Goal: Ask a question: Seek information or help from site administrators or community

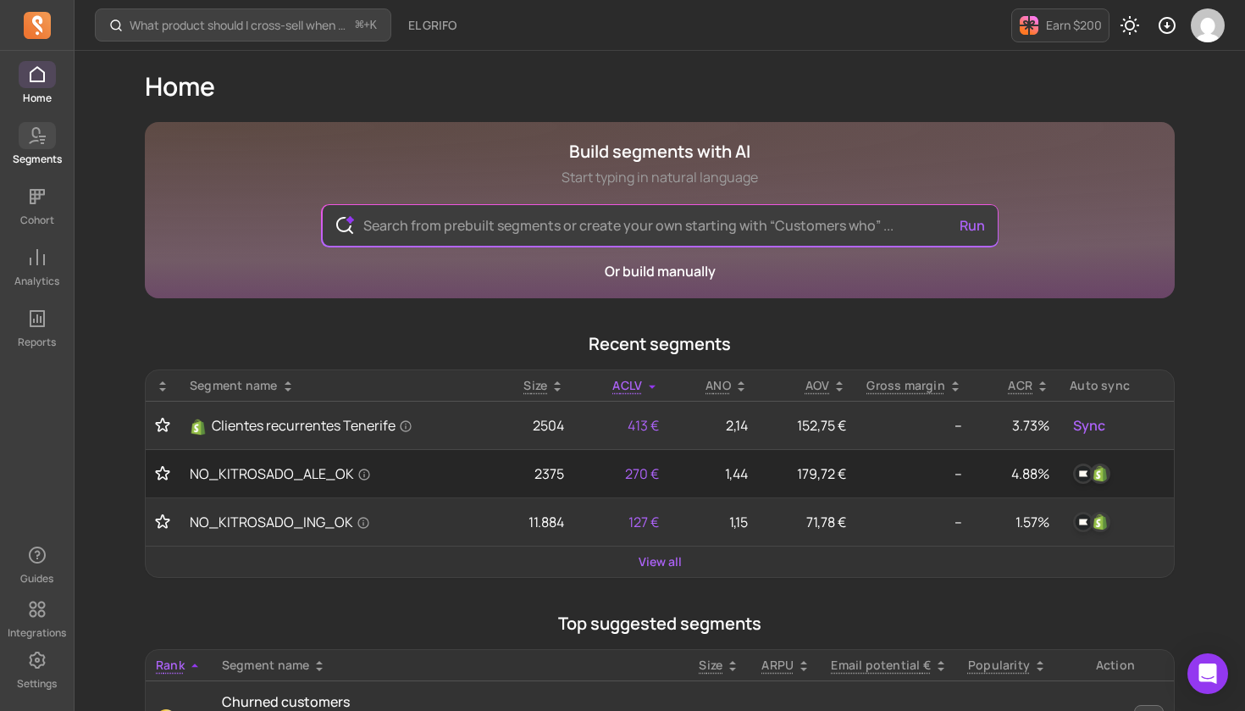
click at [34, 142] on icon at bounding box center [37, 135] width 20 height 20
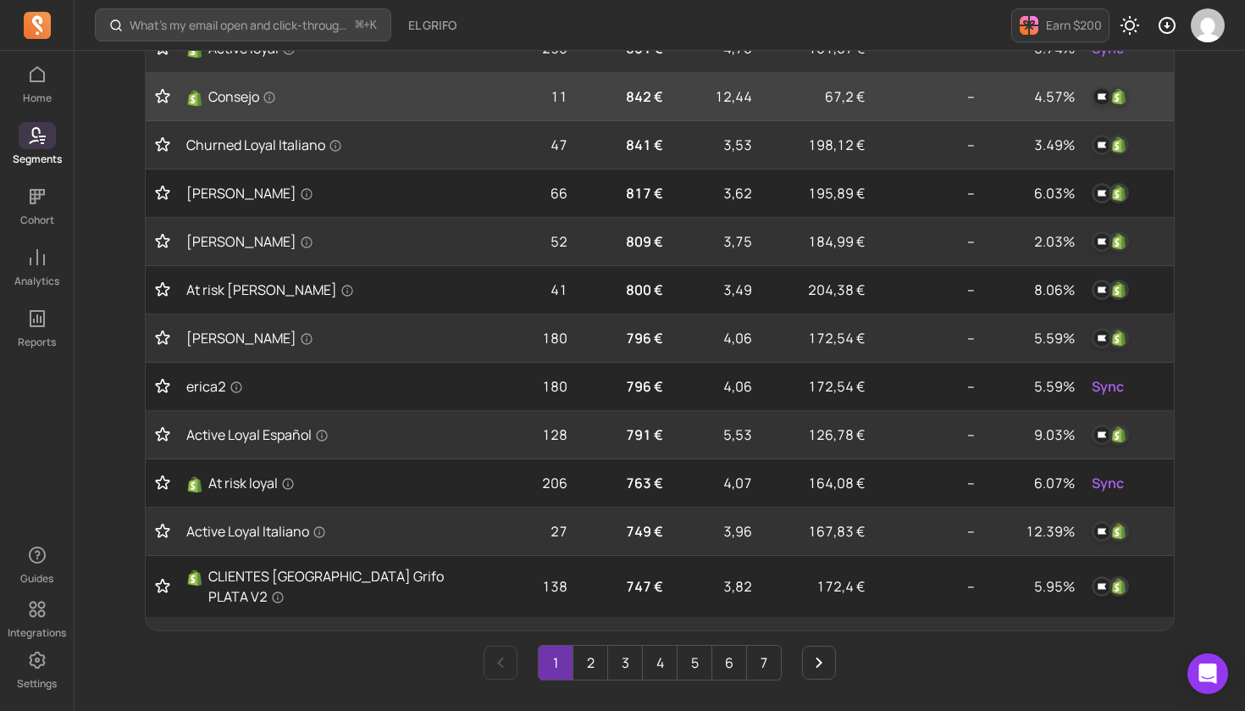
scroll to position [646, 0]
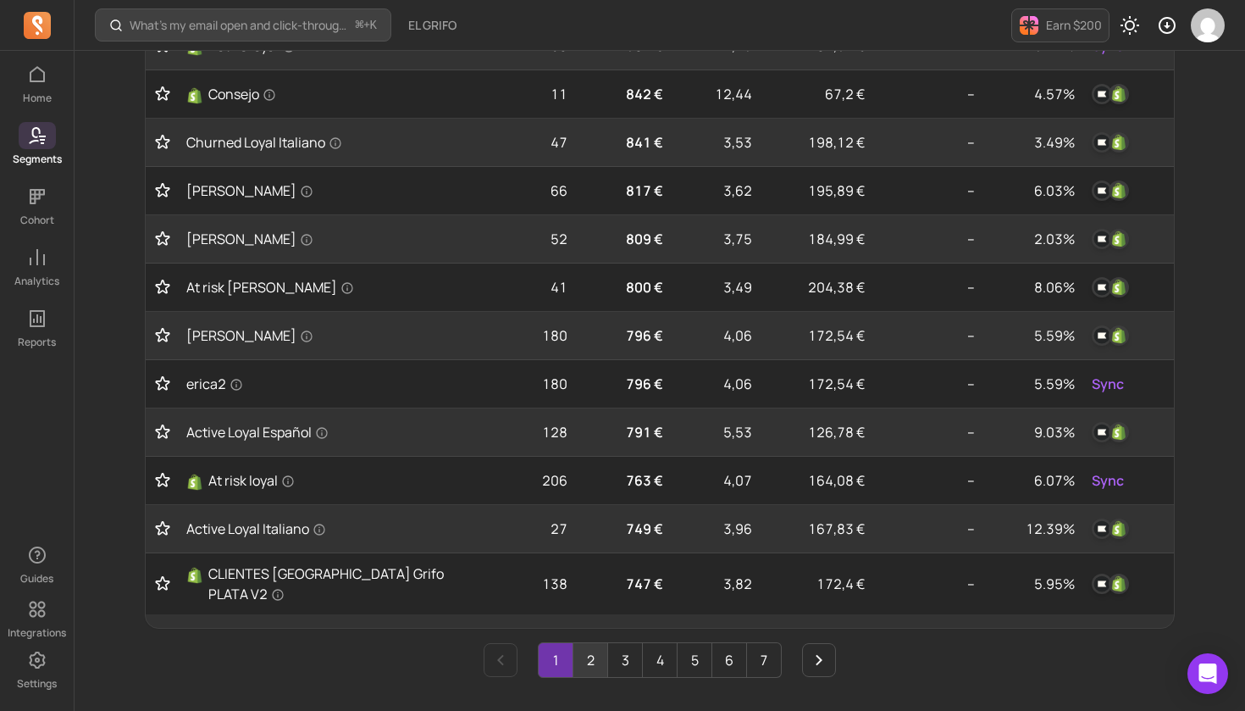
click at [590, 646] on link "2" at bounding box center [591, 660] width 34 height 34
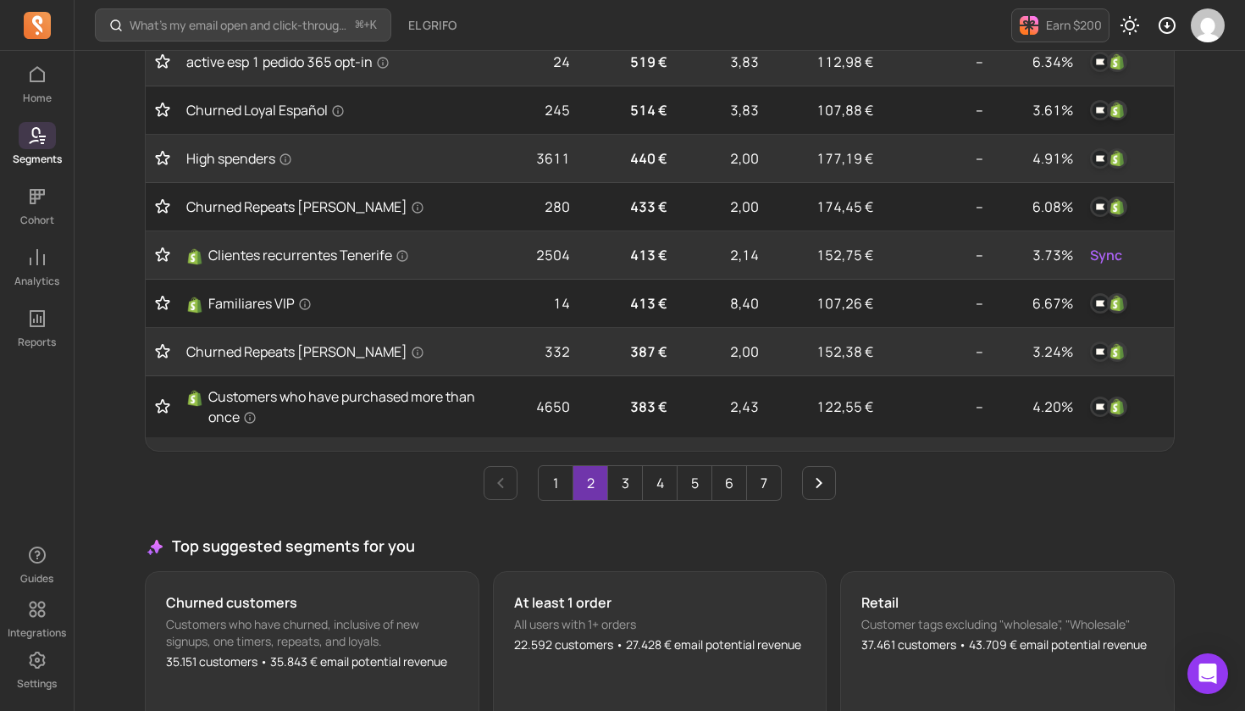
scroll to position [934, 0]
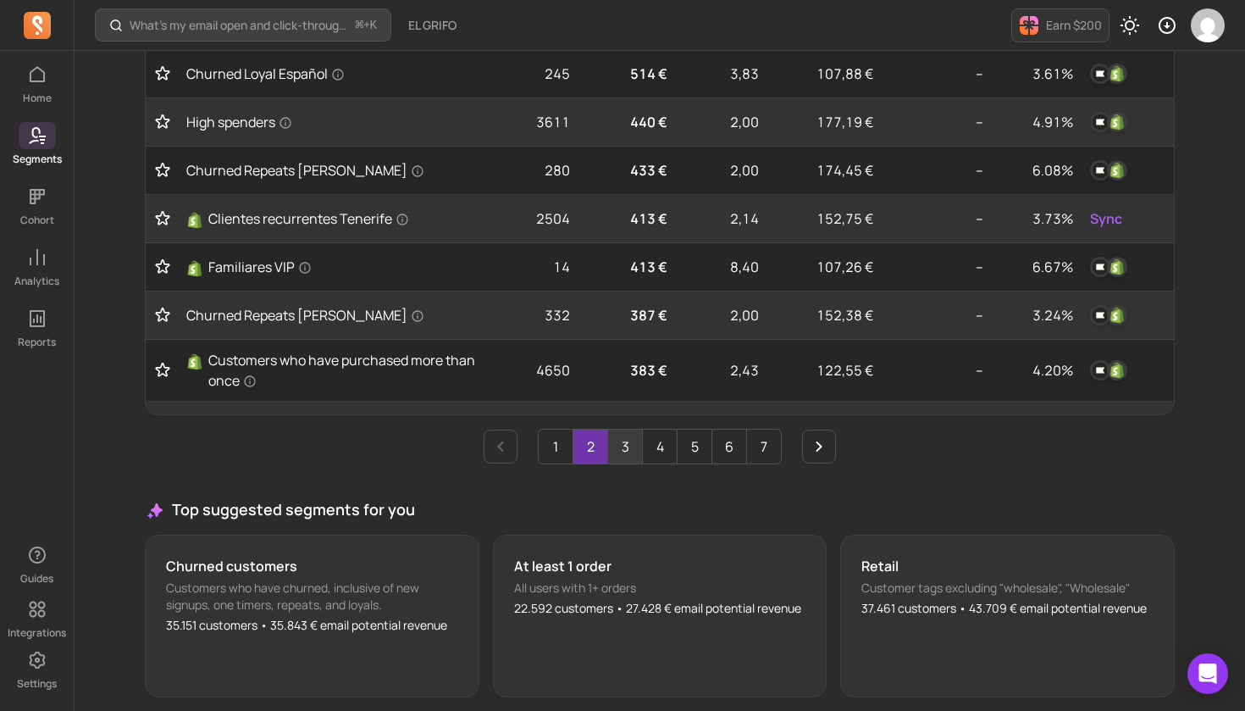
click at [622, 429] on link "3" at bounding box center [625, 446] width 34 height 34
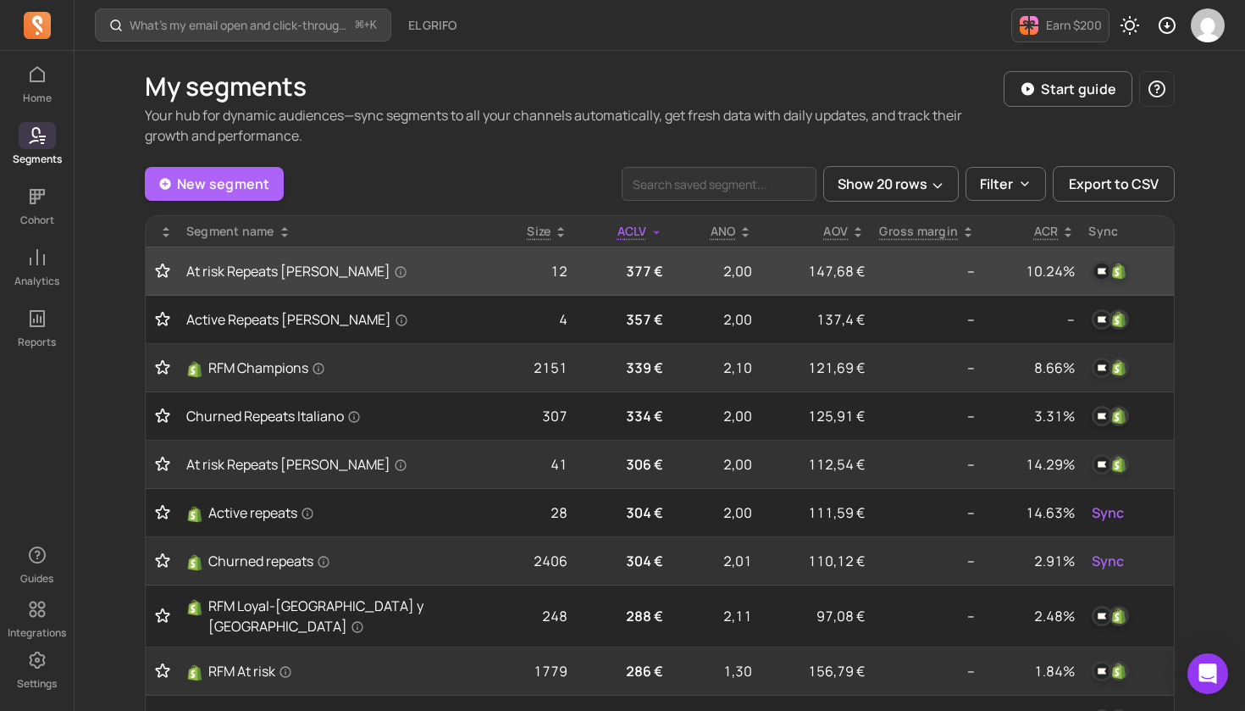
scroll to position [6, 0]
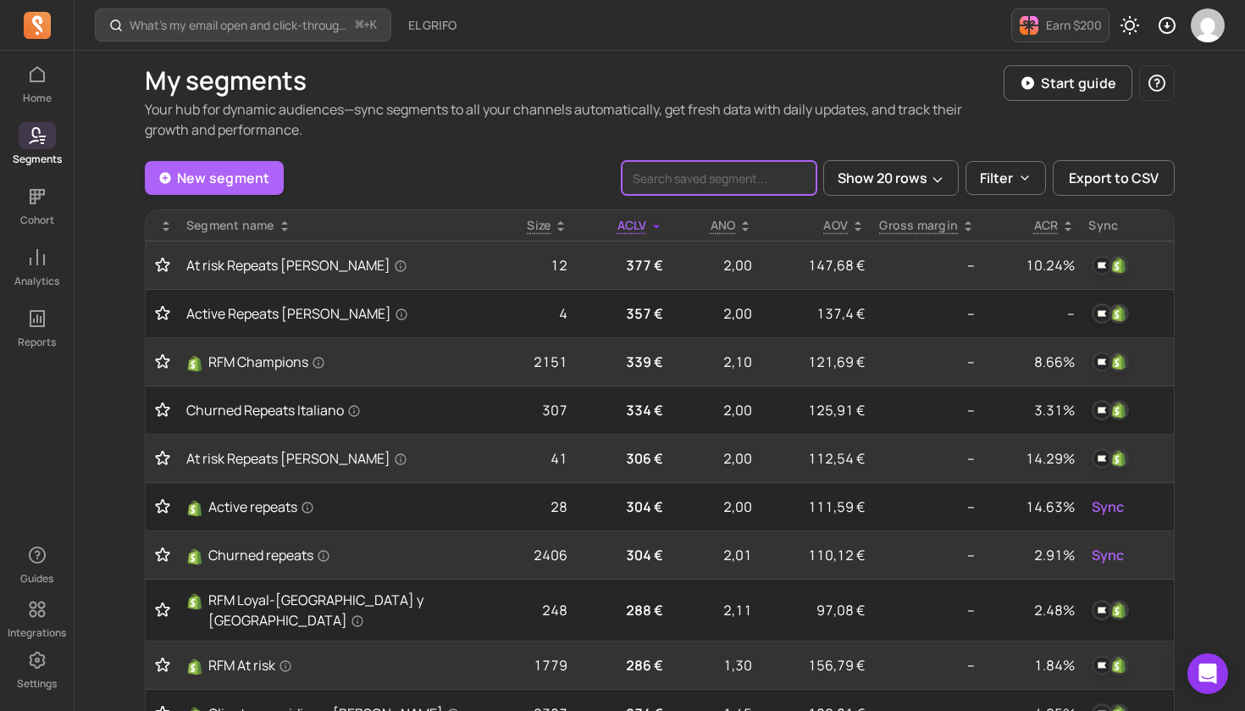
click at [761, 181] on input "search" at bounding box center [719, 178] width 195 height 34
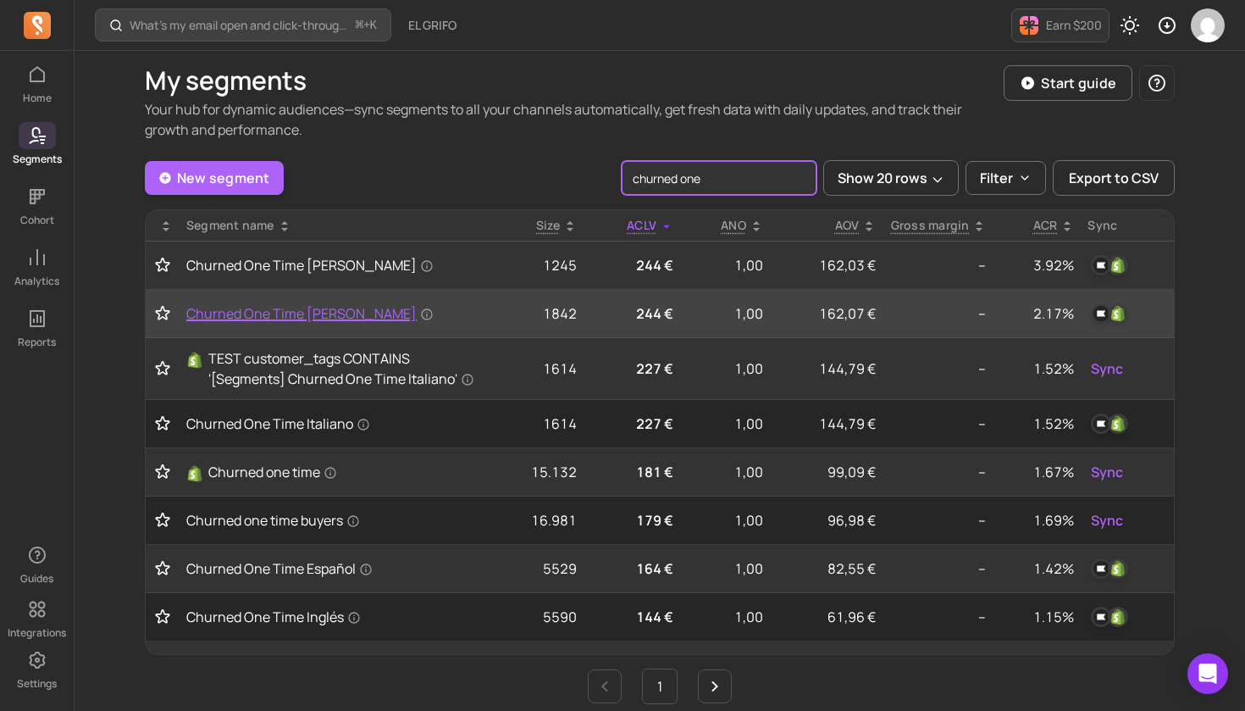
type input "churned one"
click at [303, 311] on span "Churned One Time Francés" at bounding box center [309, 313] width 247 height 20
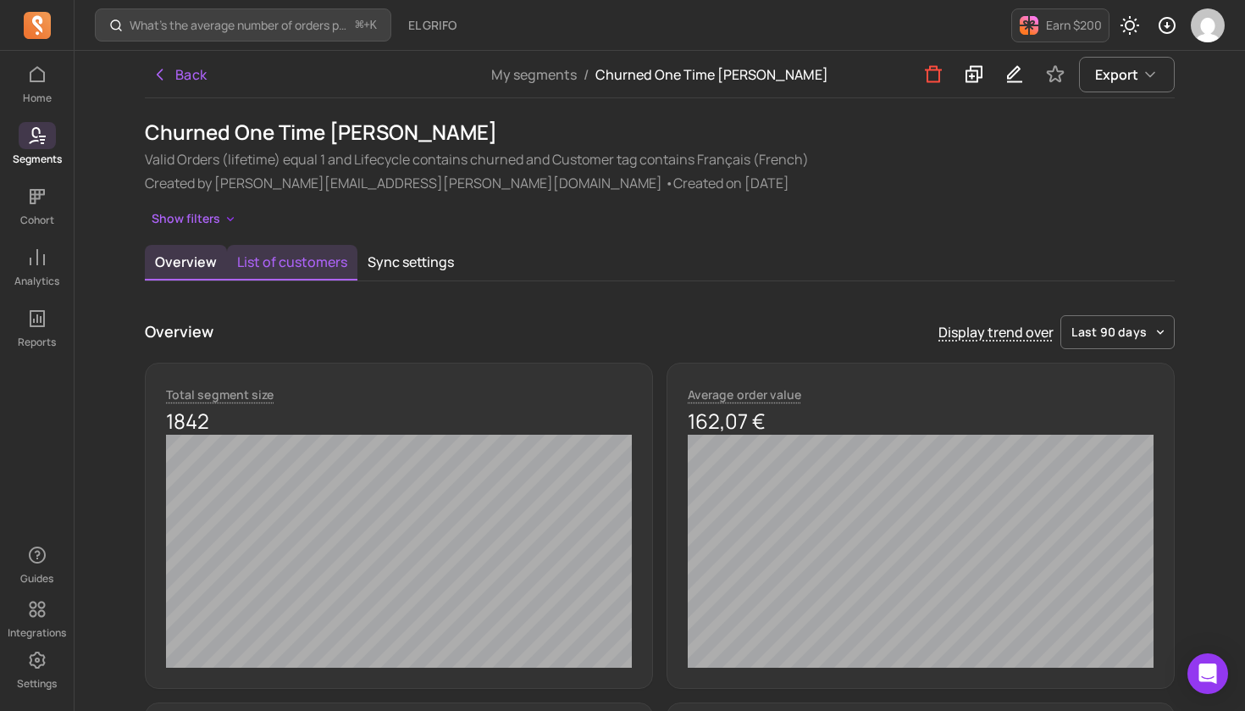
click at [275, 258] on button "List of customers" at bounding box center [292, 263] width 130 height 36
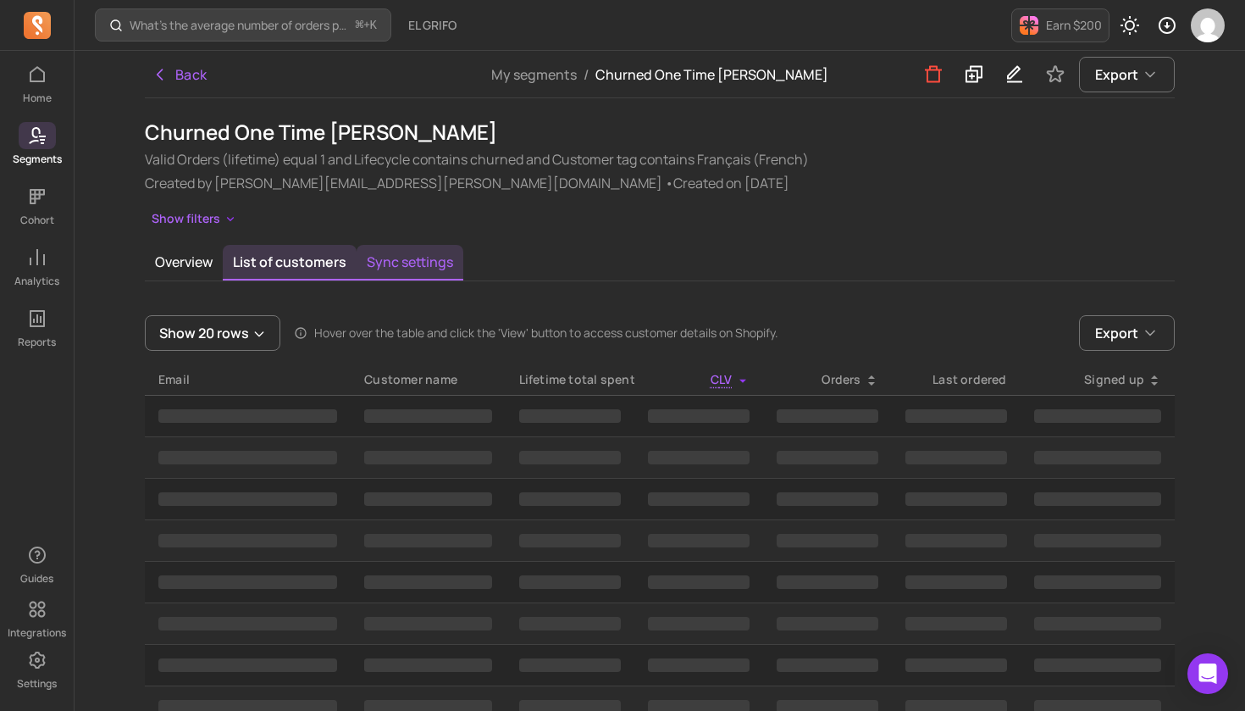
click at [430, 263] on button "Sync settings" at bounding box center [410, 263] width 107 height 36
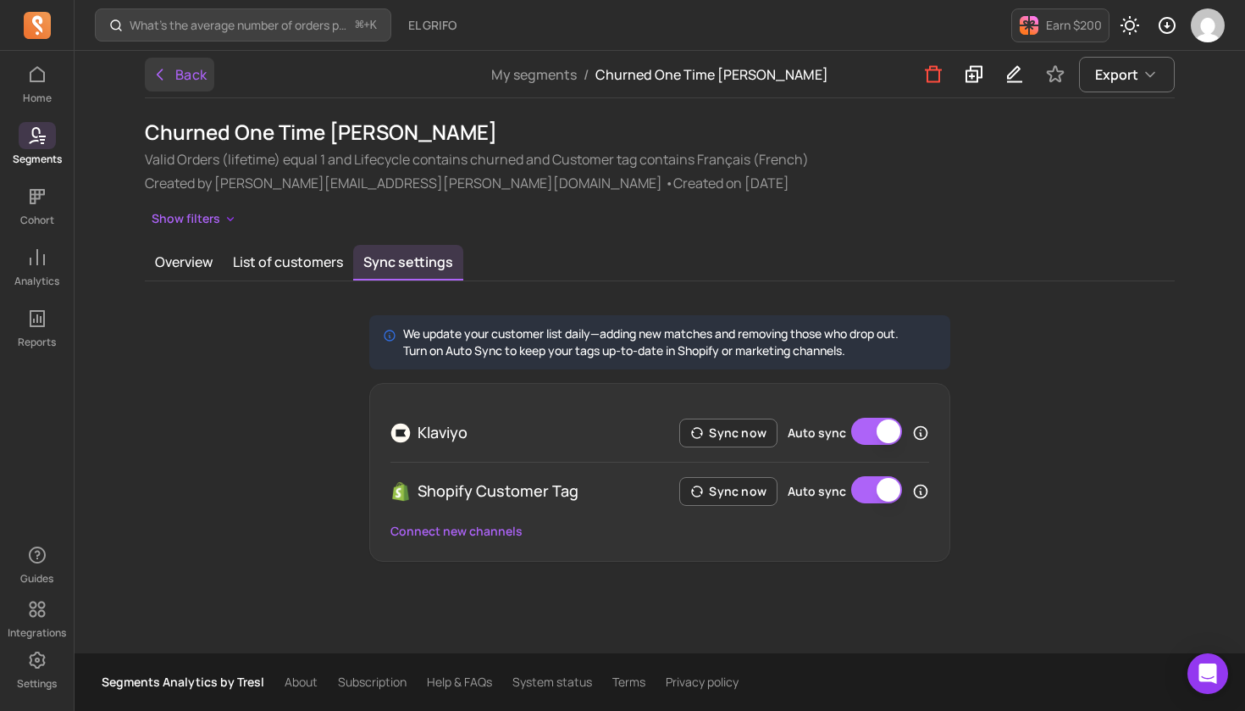
click at [196, 74] on button "Back" at bounding box center [179, 75] width 69 height 34
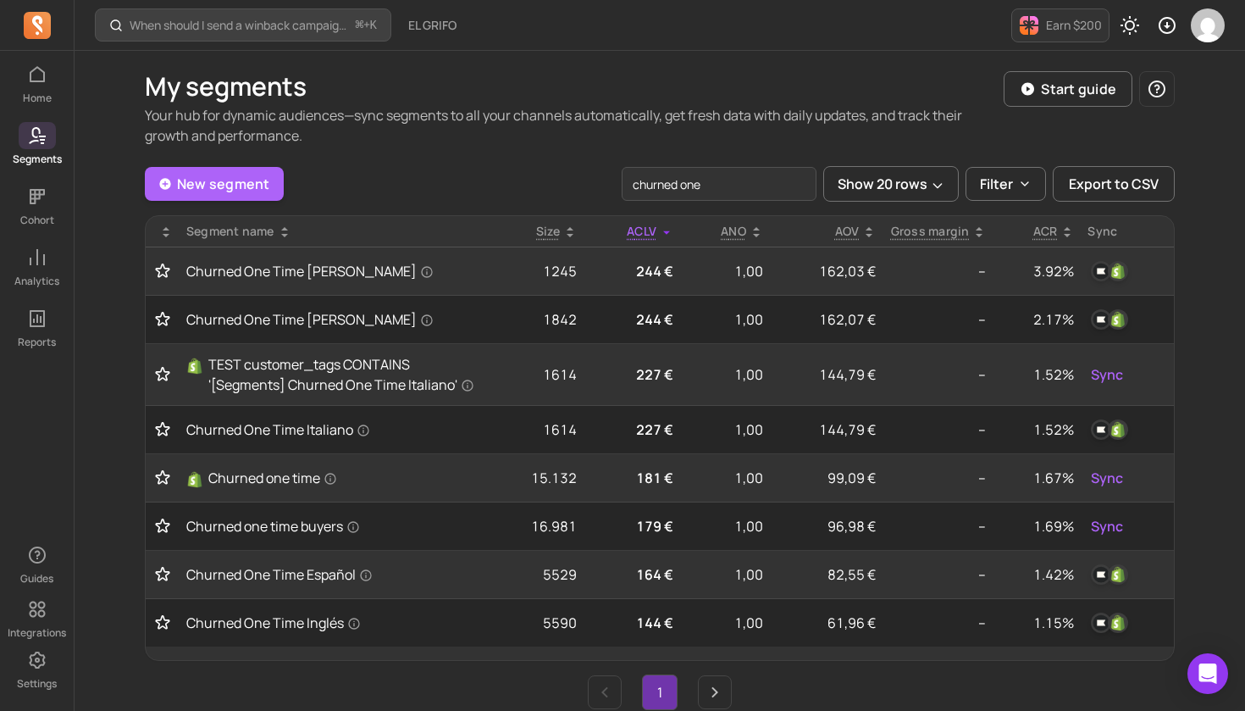
scroll to position [6, 0]
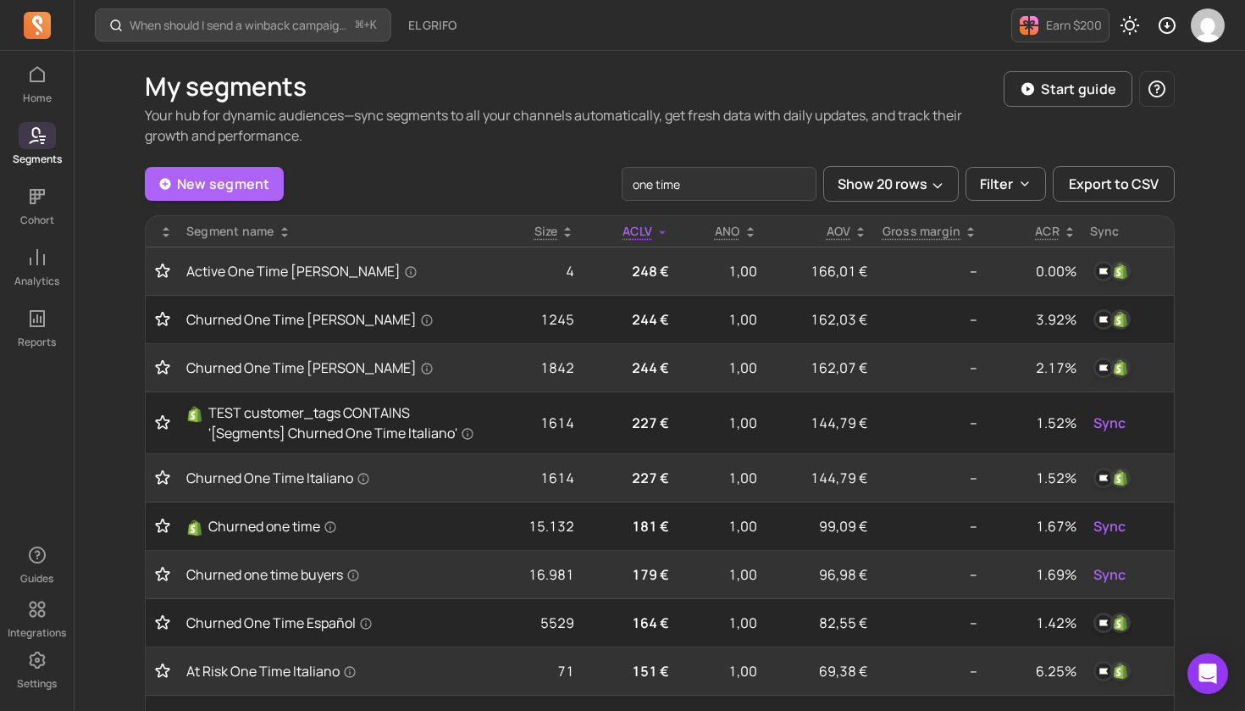
type input "one time"
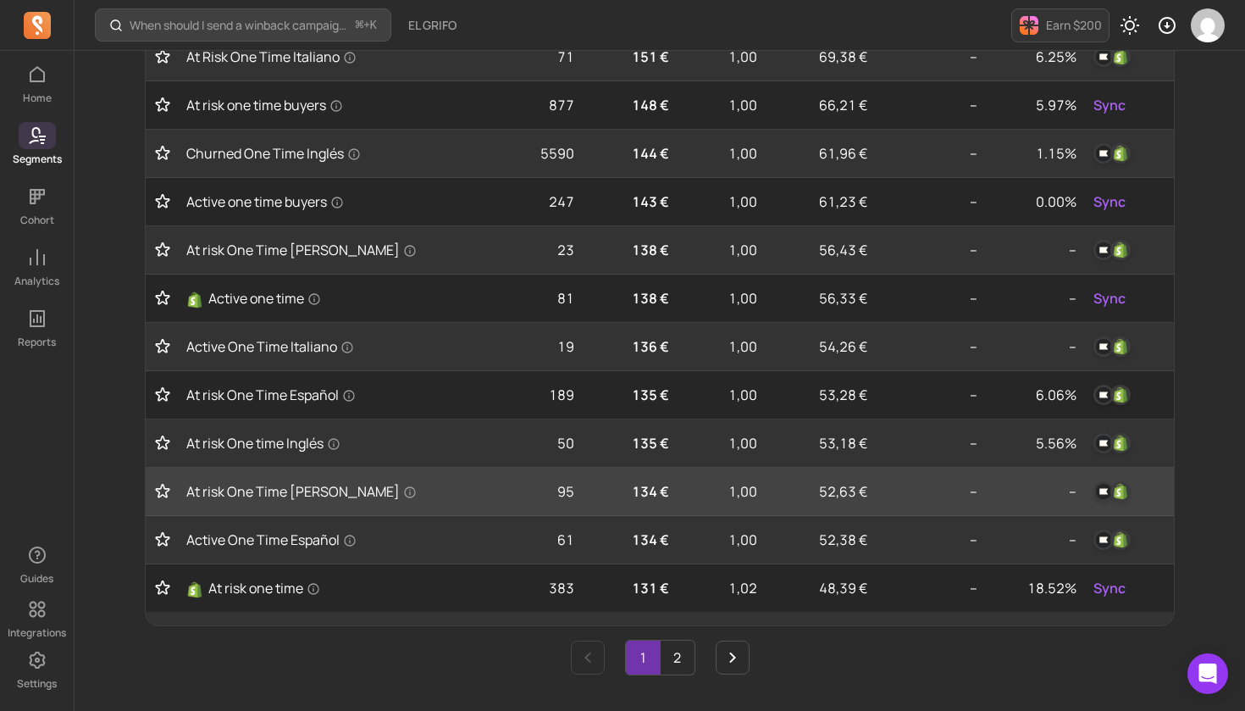
scroll to position [668, 0]
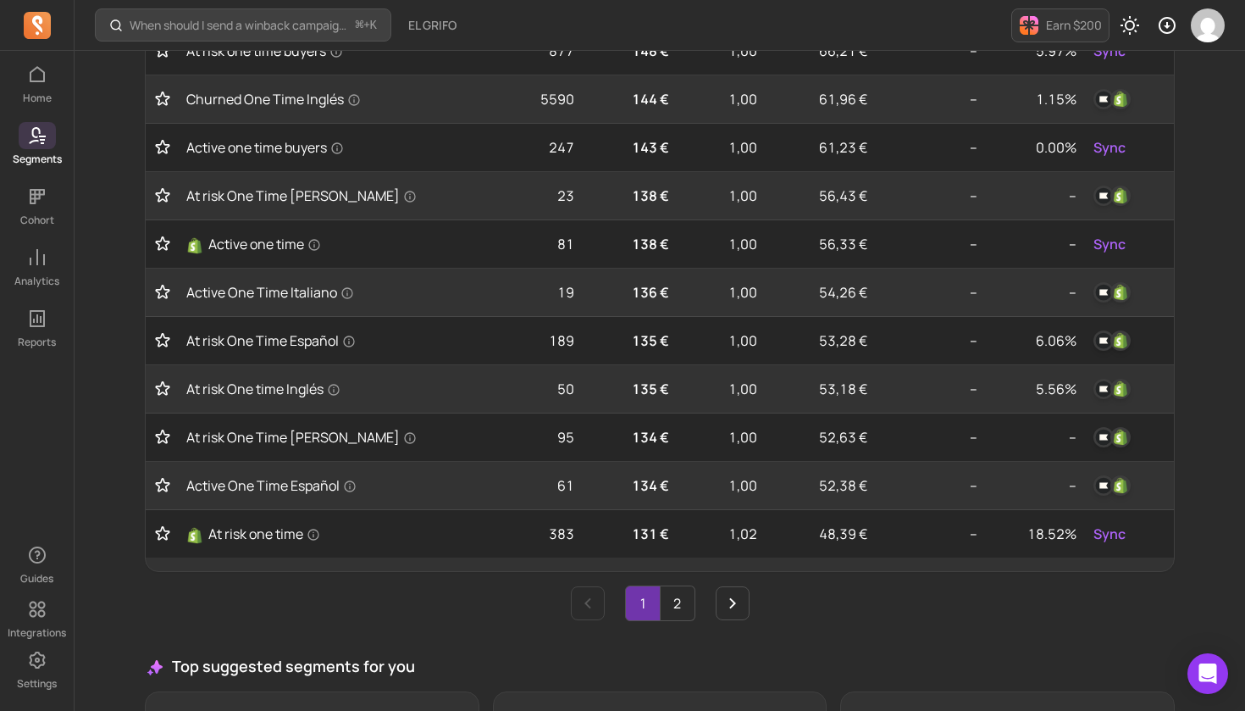
click at [688, 607] on link "2" at bounding box center [678, 603] width 34 height 34
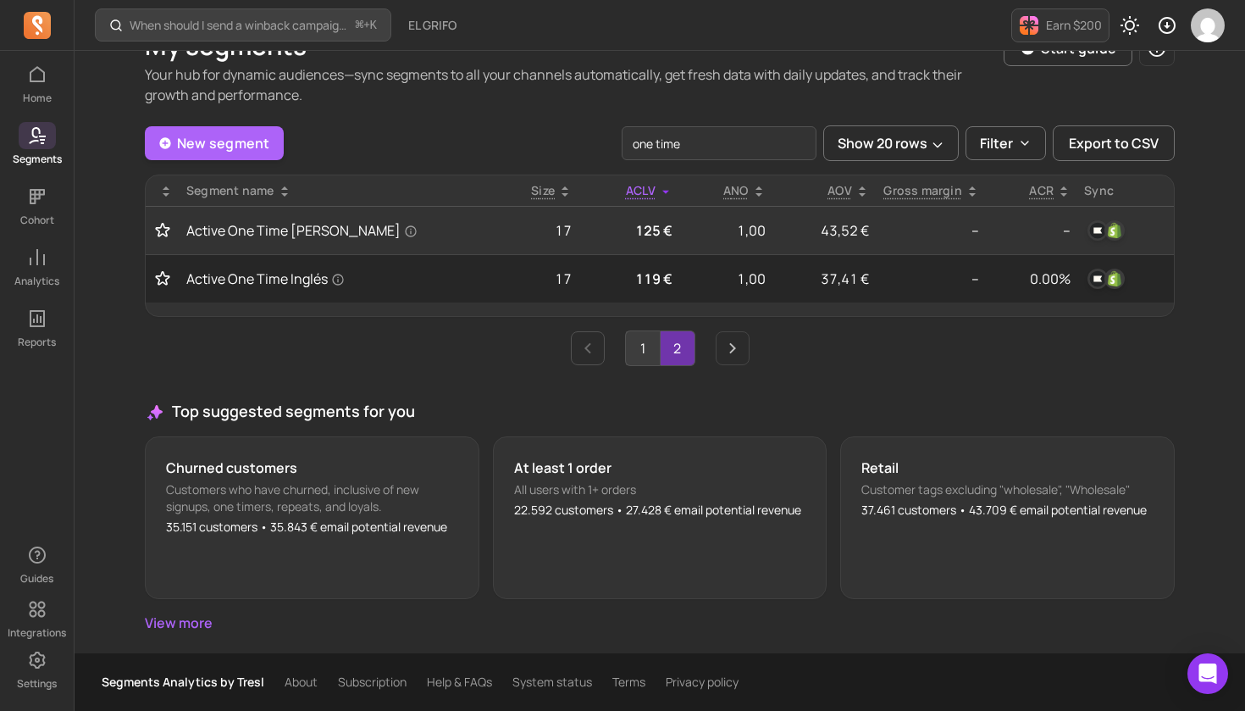
click at [637, 355] on link "1" at bounding box center [643, 348] width 34 height 34
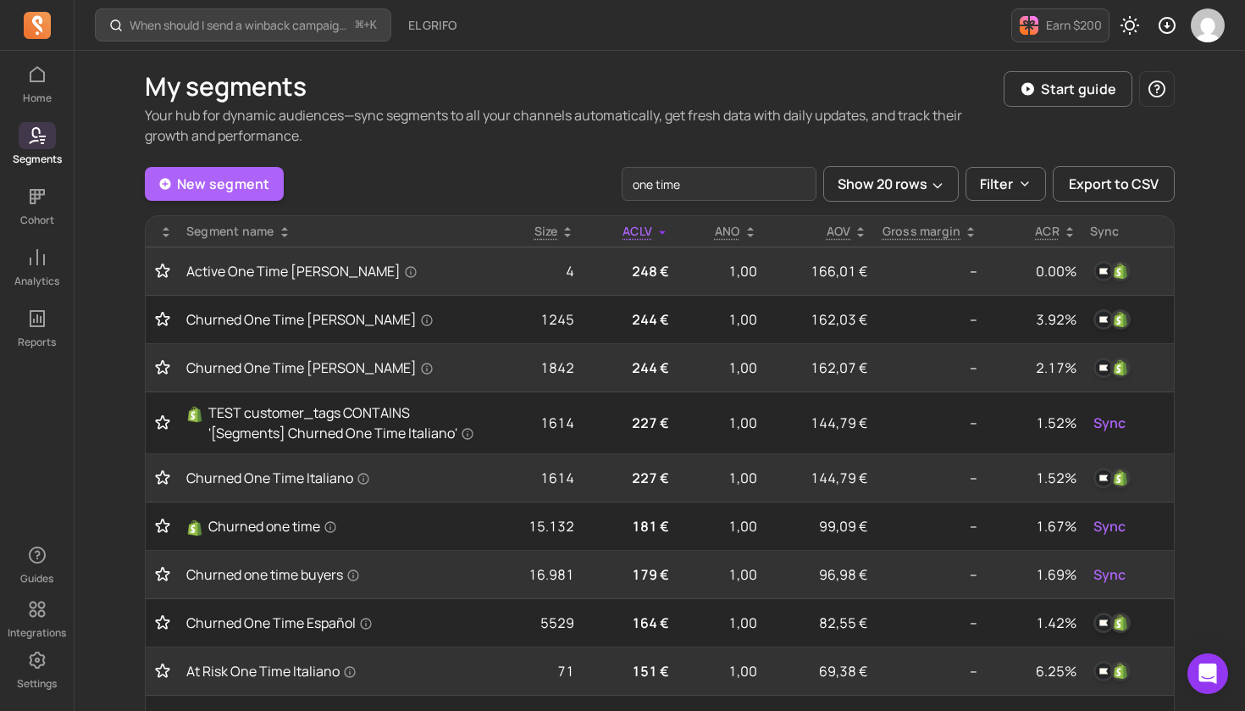
scroll to position [0, 0]
click at [1208, 24] on img "button" at bounding box center [1208, 25] width 34 height 34
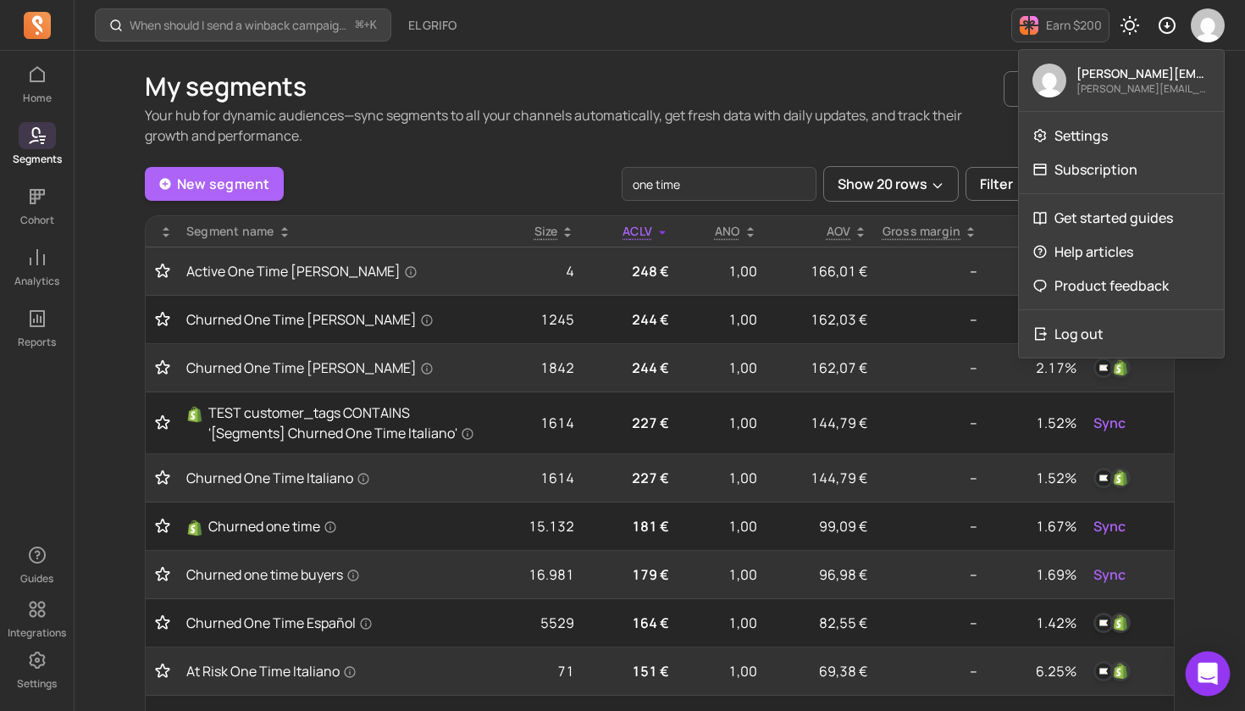
click at [1207, 671] on icon "Open Intercom Messenger" at bounding box center [1207, 673] width 19 height 22
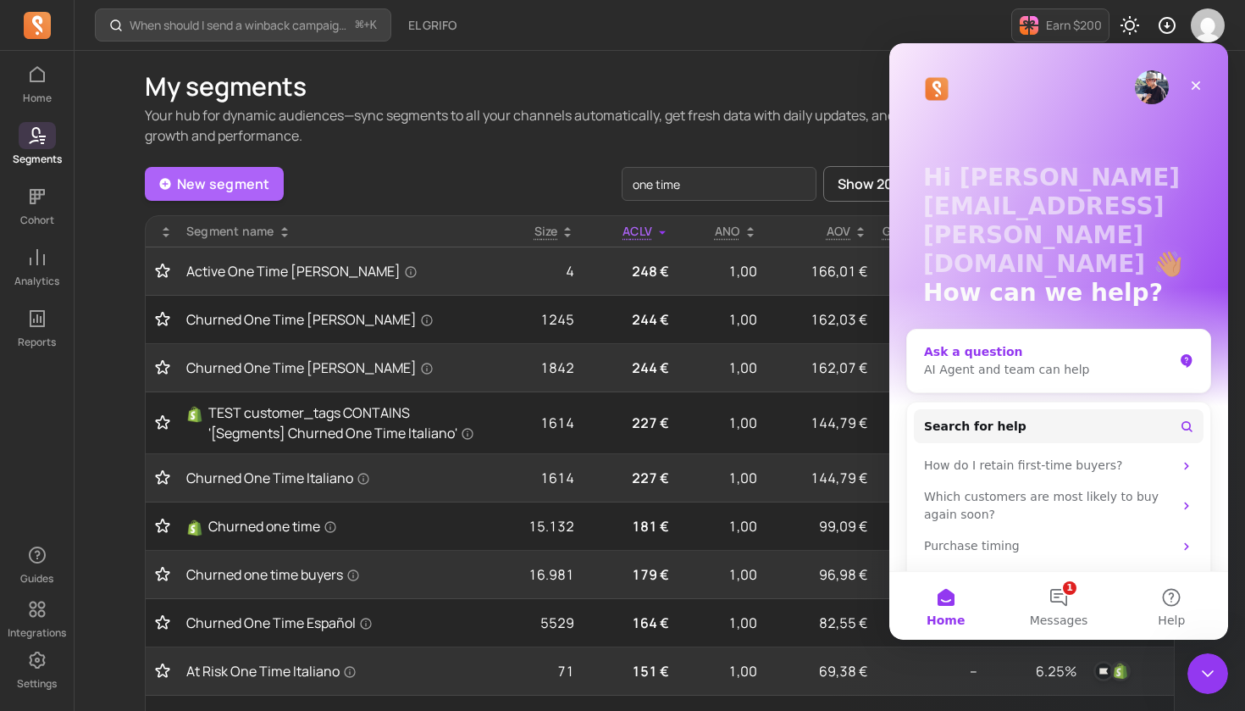
click at [1028, 361] on div "AI Agent and team can help" at bounding box center [1048, 370] width 249 height 18
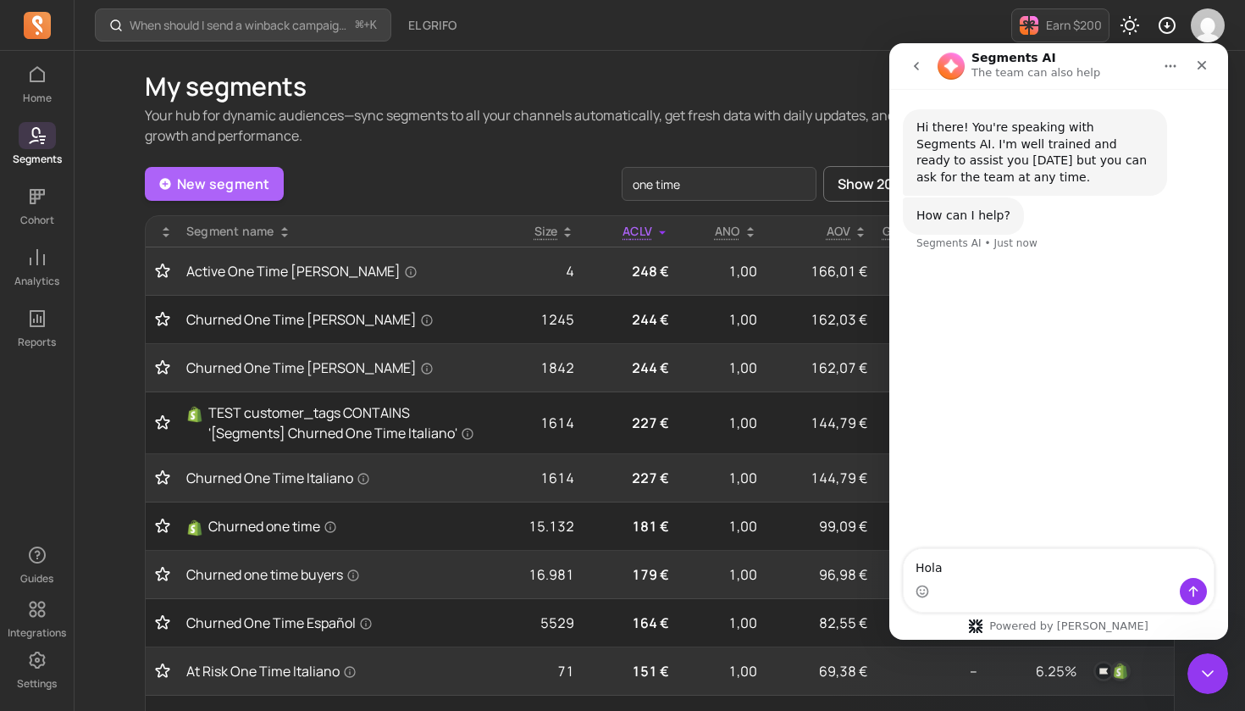
type textarea "Hola!"
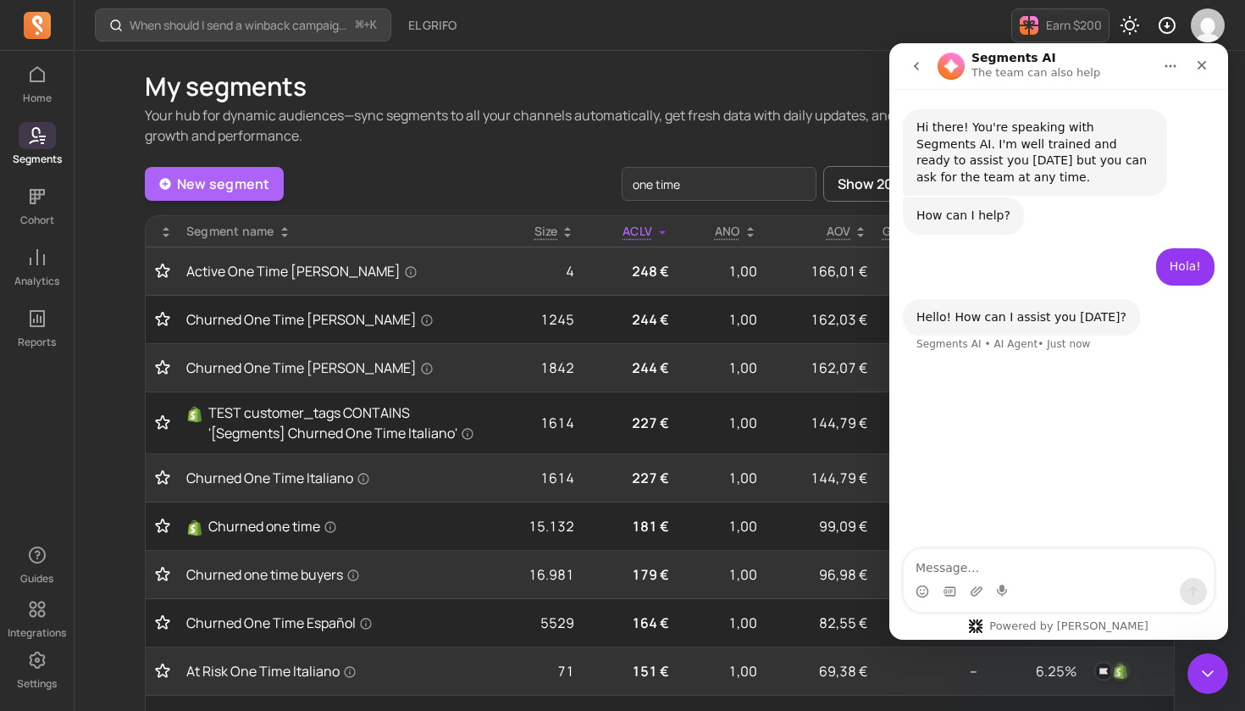
type textarea "H"
type textarea "Quiero hablar con un humano porfi"
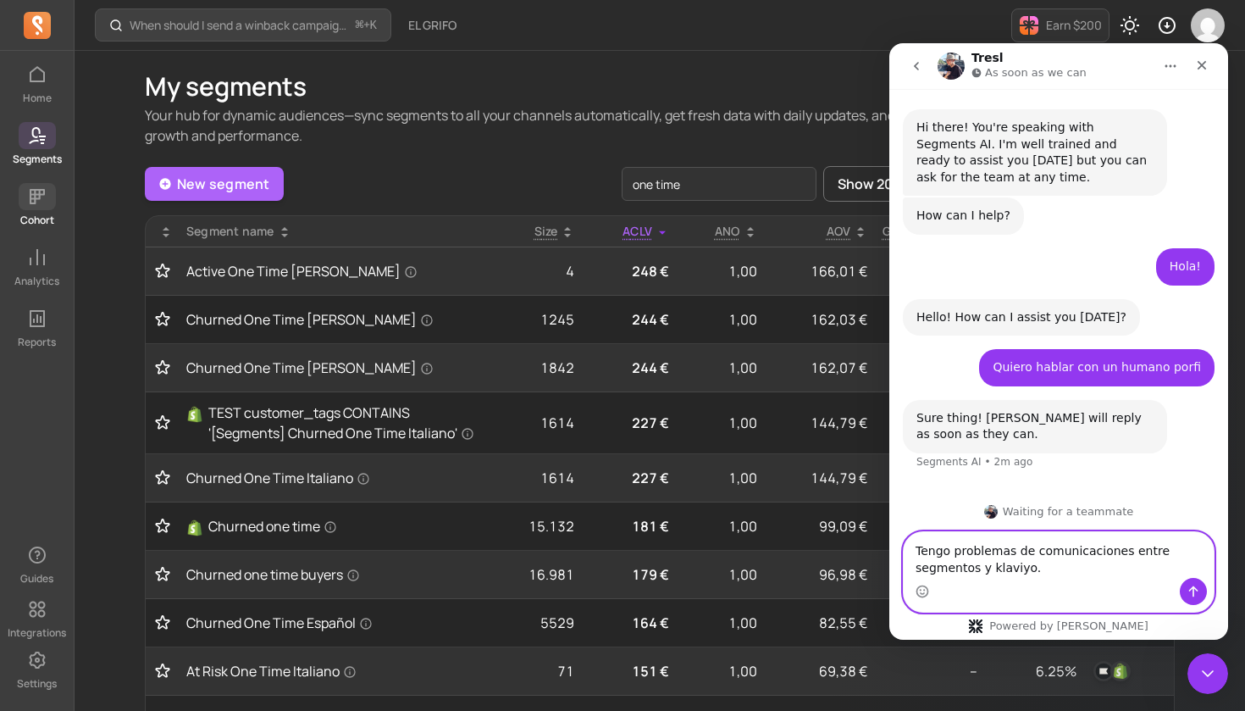
type textarea "Tengo problemas de comunicaciones entre segmentos y klaviyo."
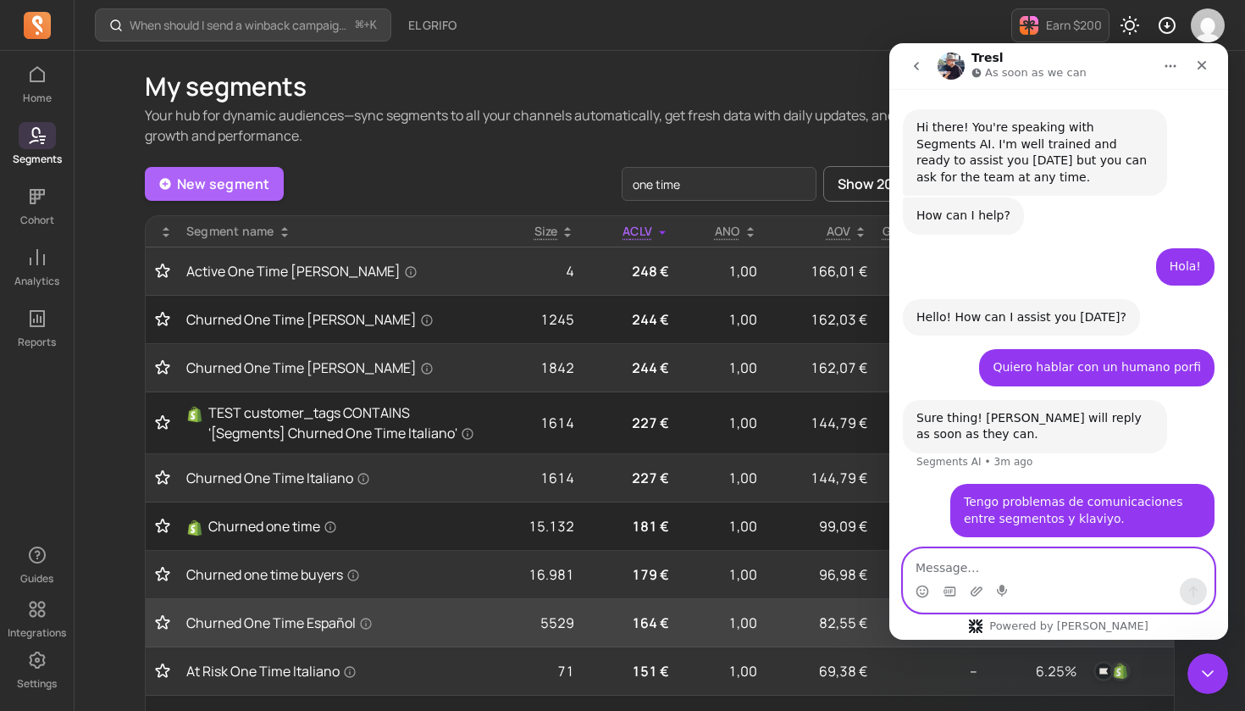
scroll to position [48, 0]
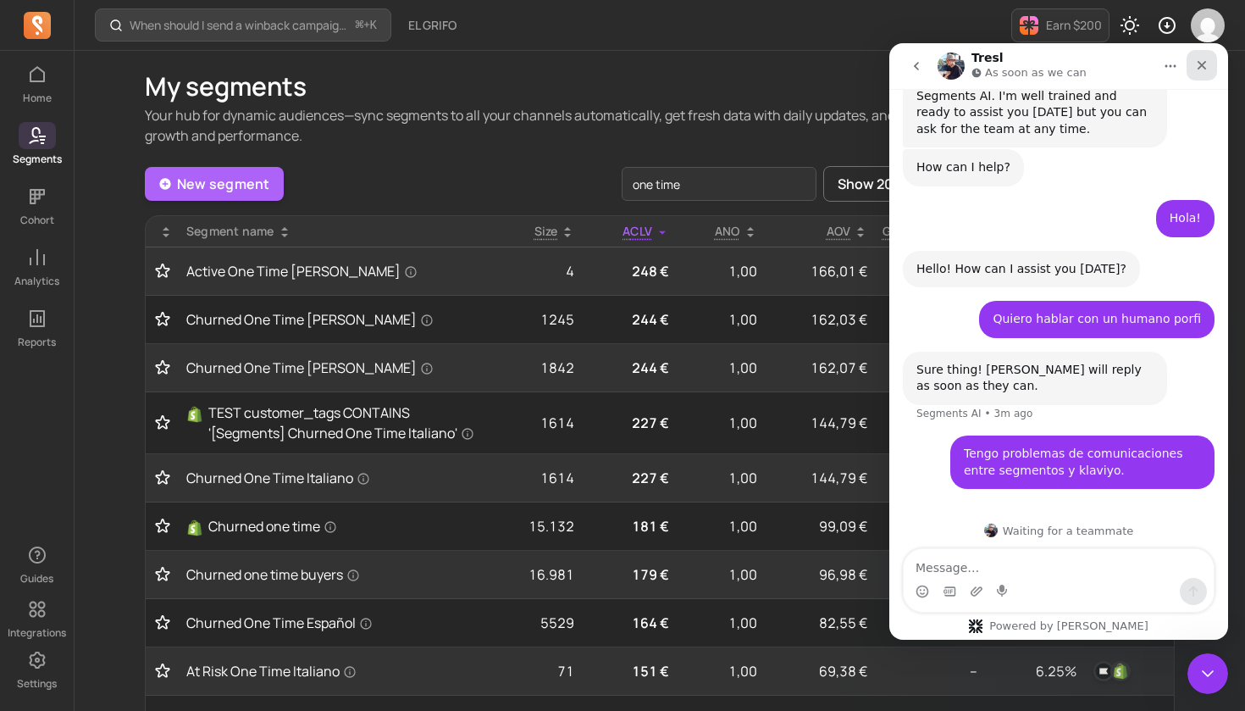
click at [1205, 65] on icon "Close" at bounding box center [1202, 65] width 14 height 14
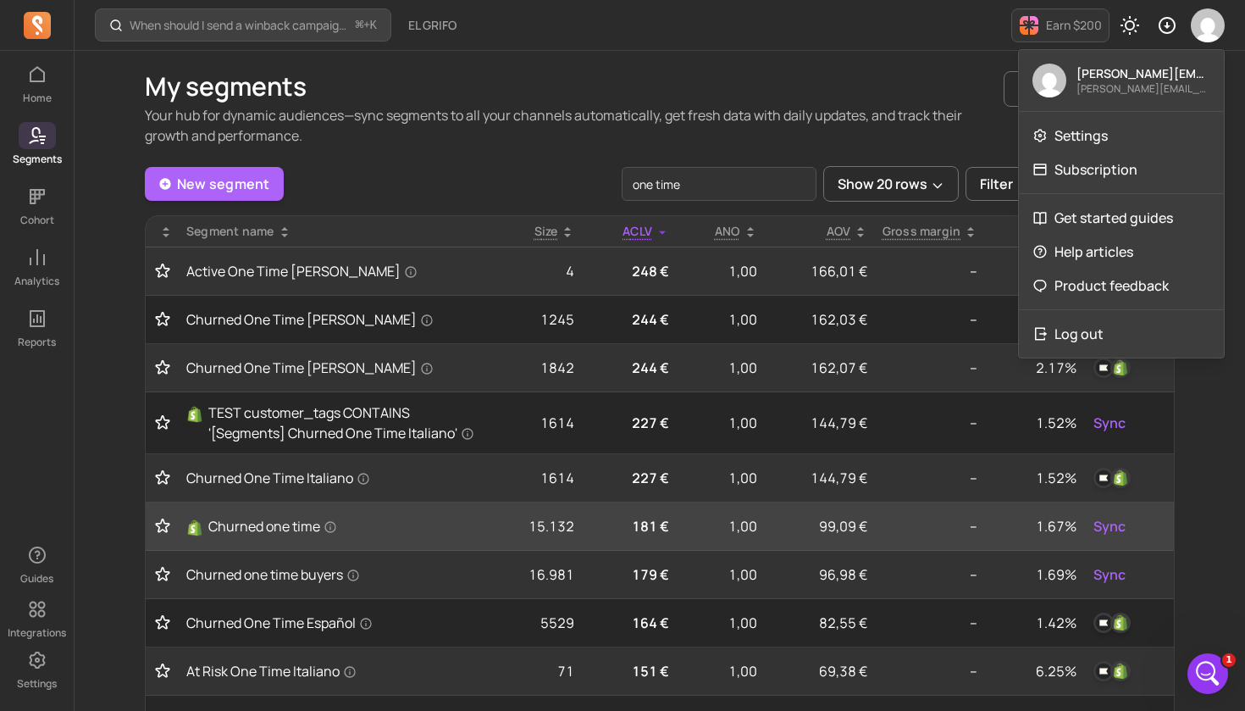
scroll to position [0, 0]
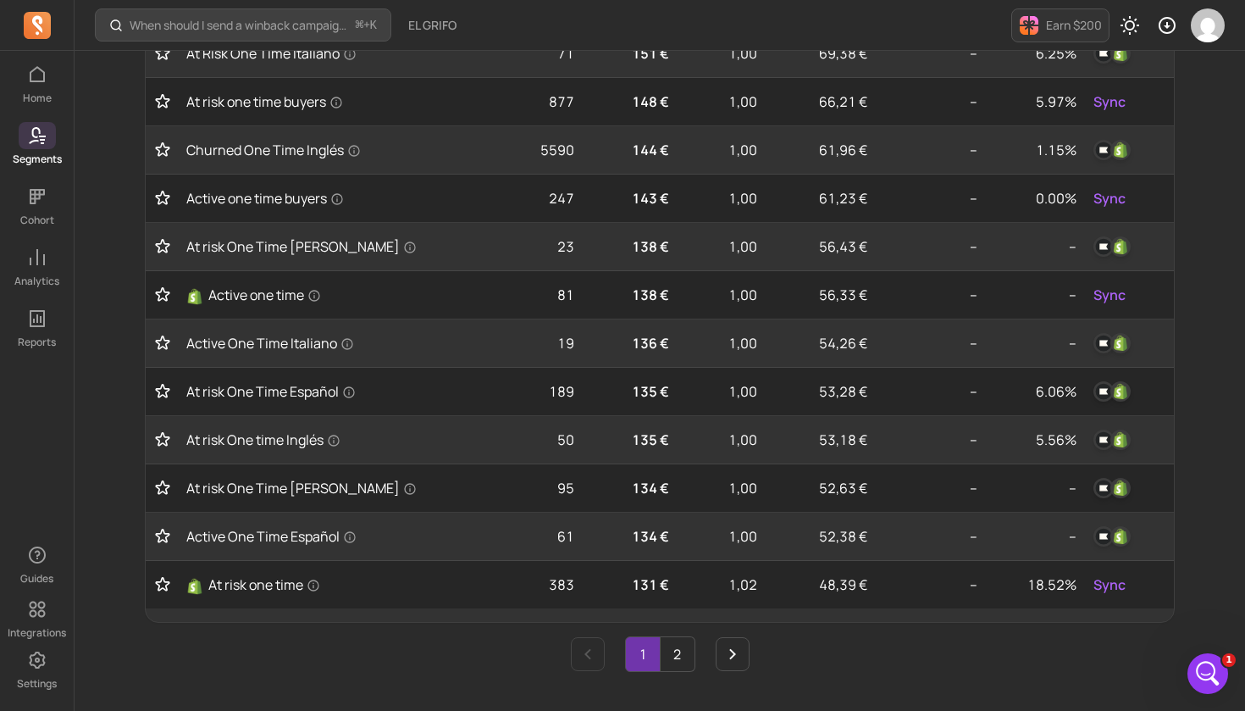
scroll to position [617, 0]
click at [679, 656] on link "2" at bounding box center [678, 655] width 34 height 34
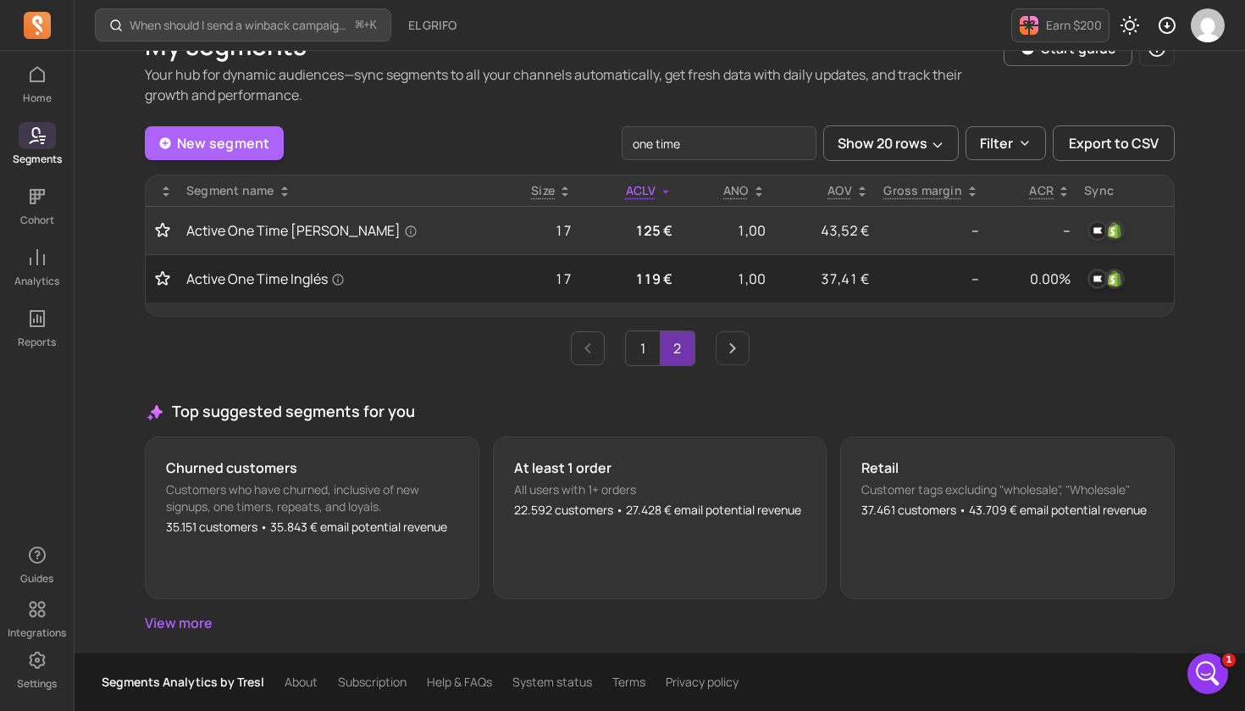
scroll to position [41, 0]
click at [649, 351] on link "1" at bounding box center [643, 348] width 34 height 34
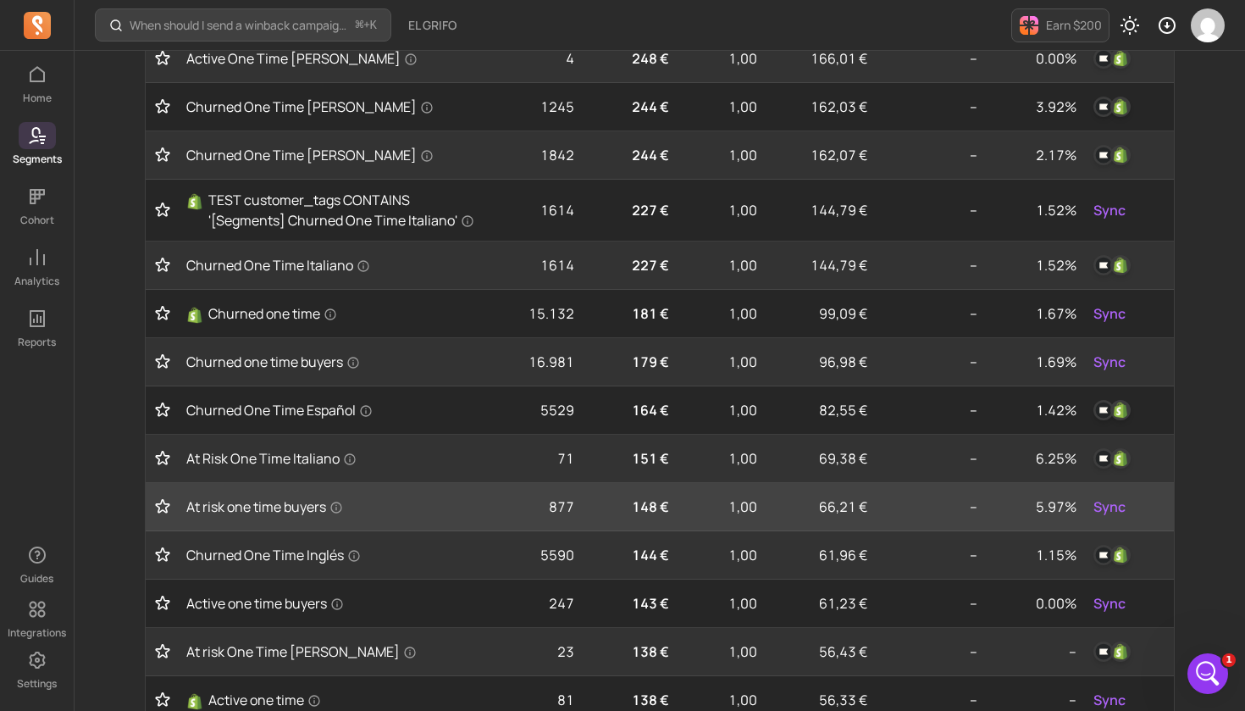
scroll to position [220, 0]
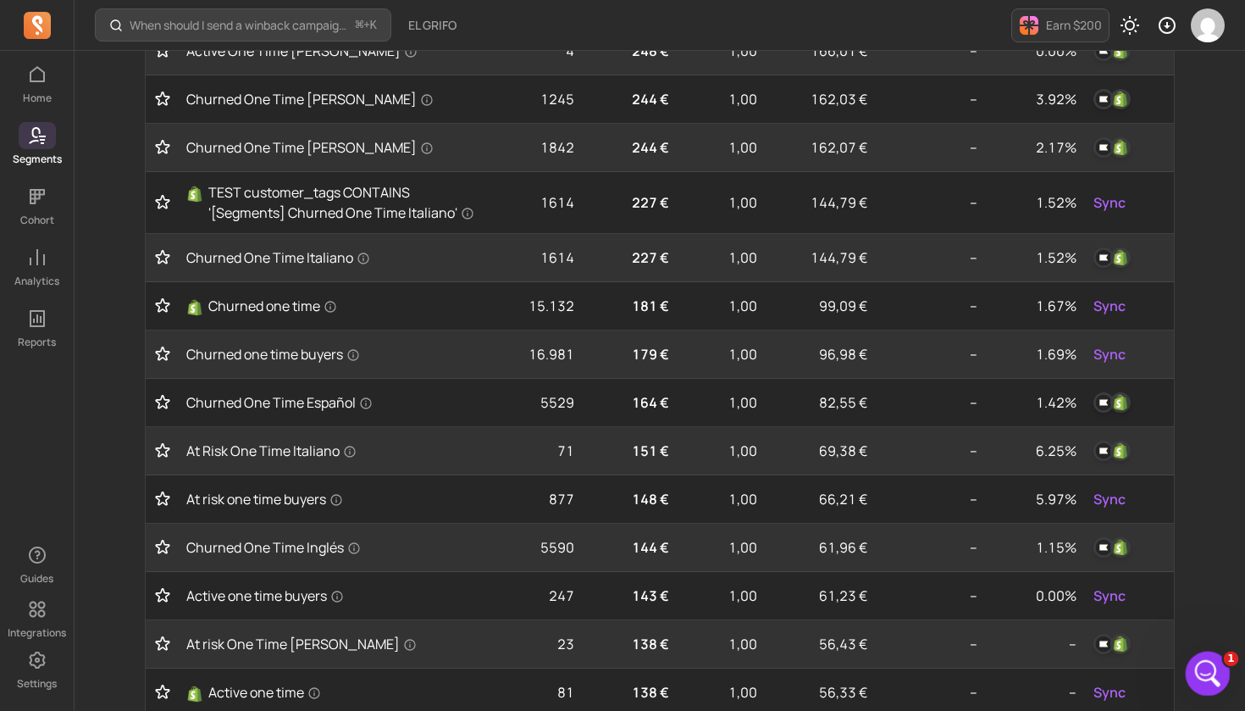
click at [1202, 668] on icon "Open Intercom Messenger" at bounding box center [1206, 671] width 28 height 28
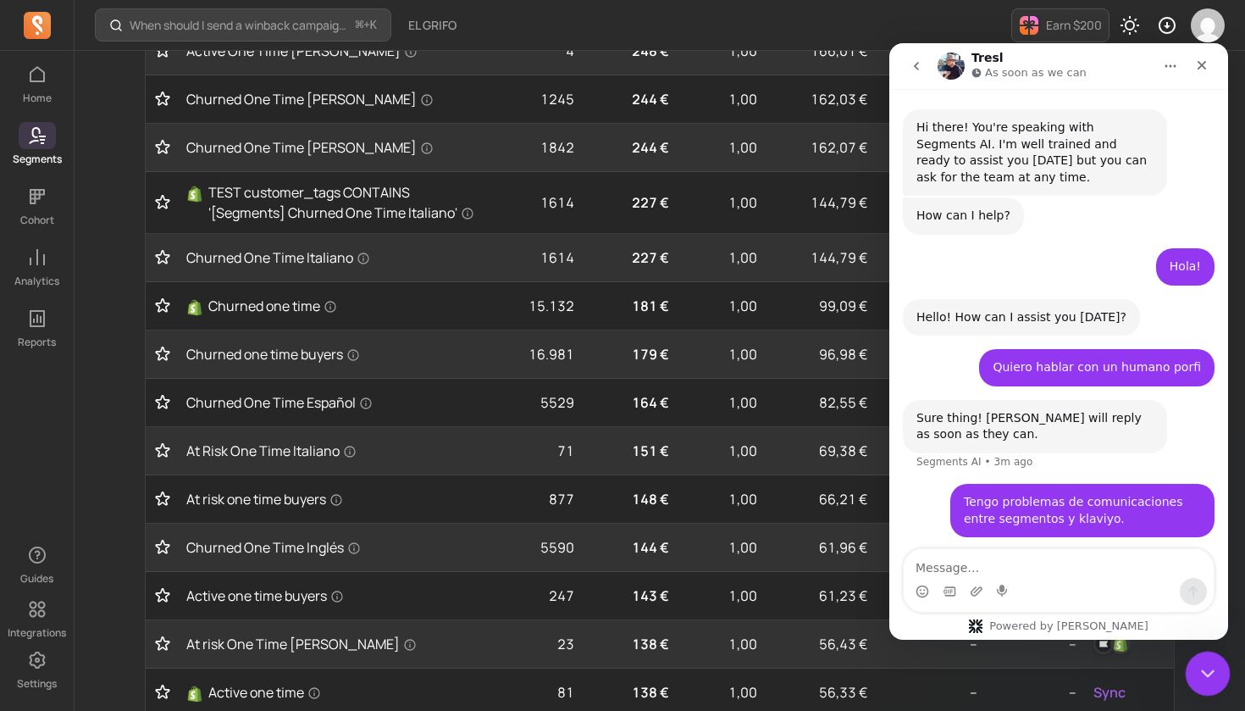
scroll to position [48, 0]
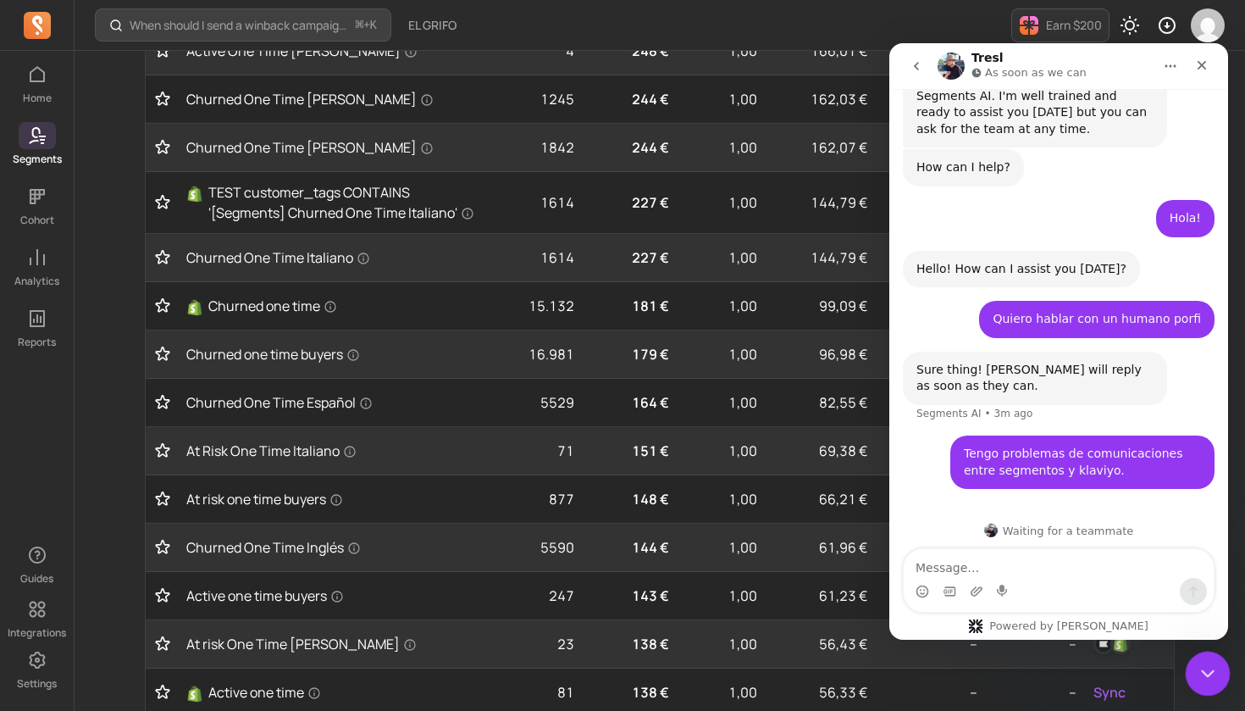
click at [1202, 668] on icon "Close Intercom Messenger" at bounding box center [1205, 671] width 20 height 20
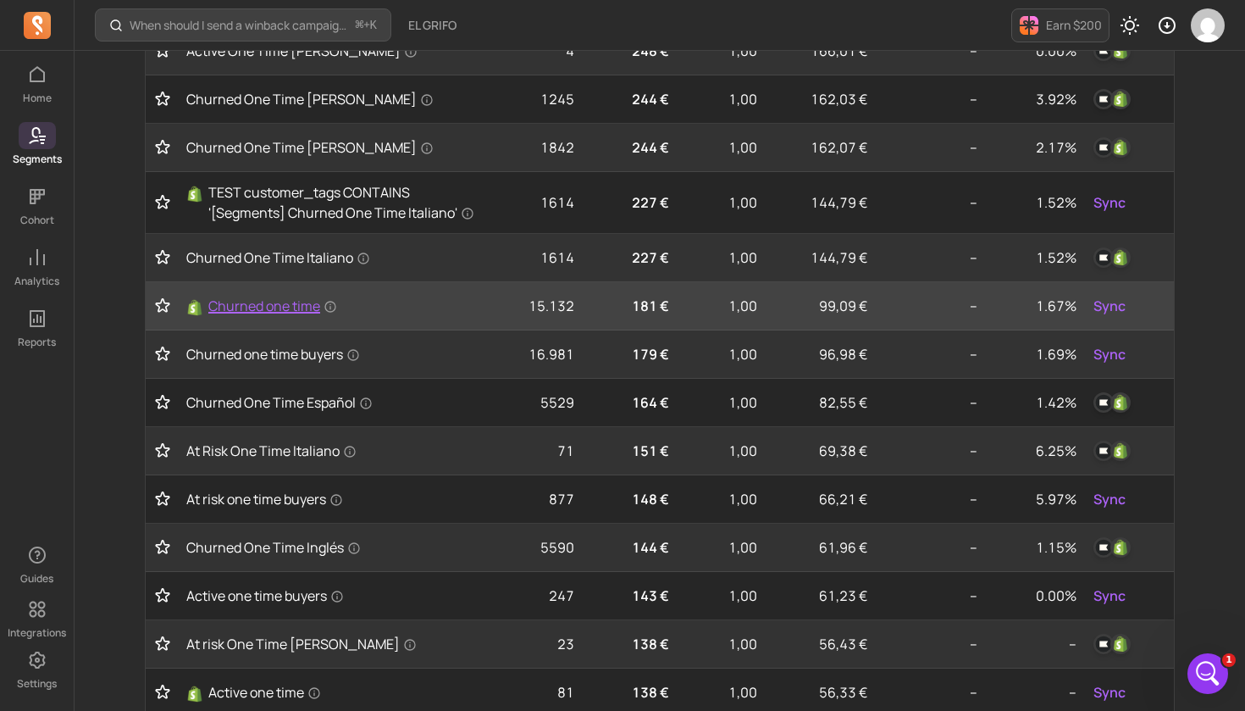
click at [268, 307] on span "Churned one time" at bounding box center [272, 306] width 129 height 20
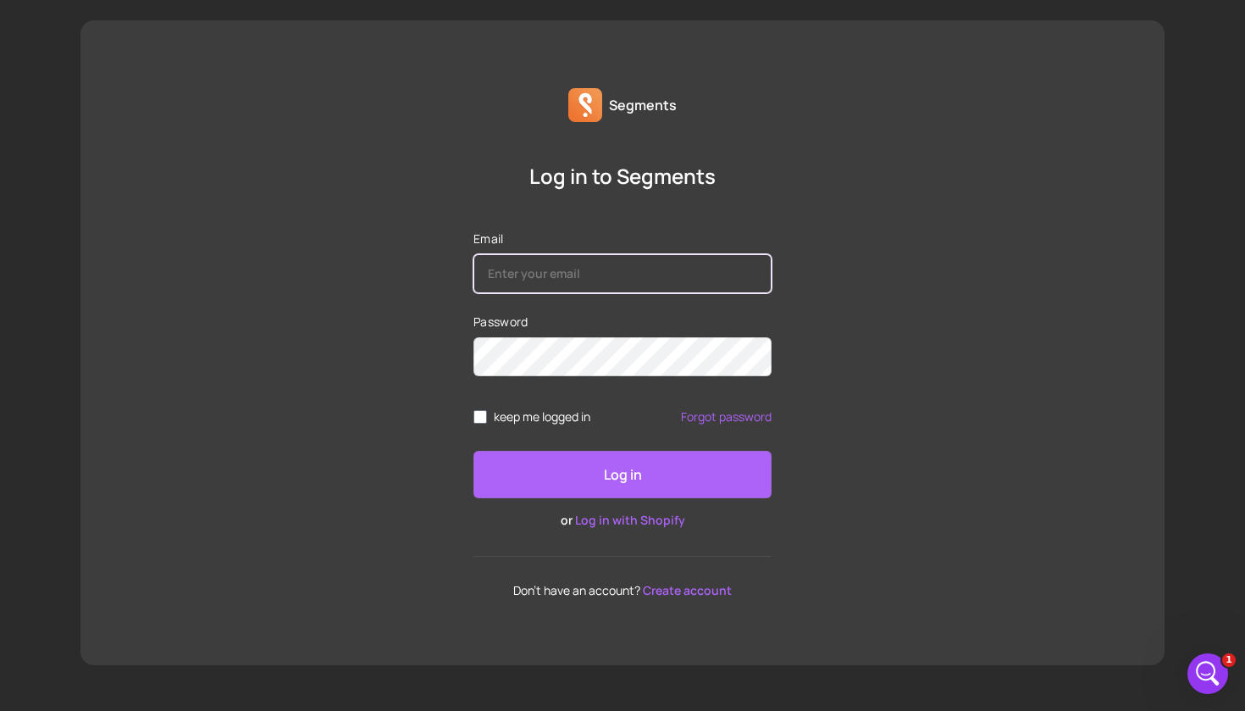
click at [745, 275] on input "Email" at bounding box center [623, 273] width 298 height 39
type input "jaime.perez@elgrifo.com"
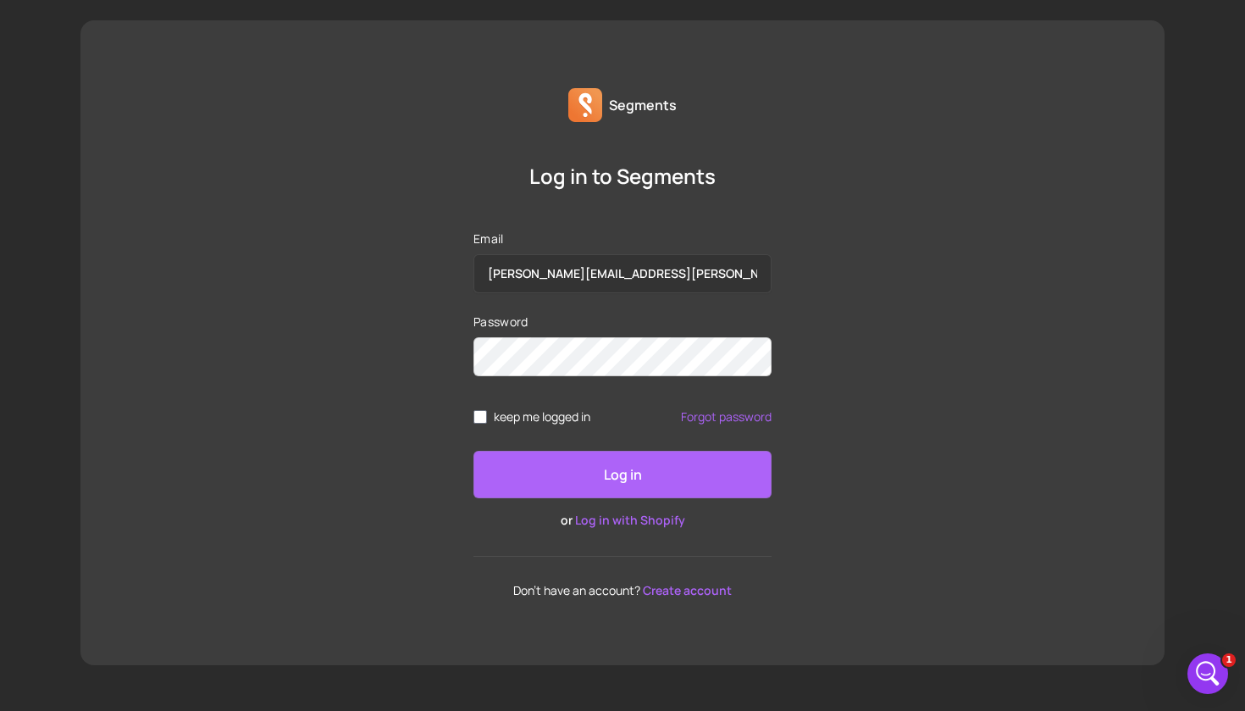
click at [628, 476] on p "Log in" at bounding box center [623, 474] width 38 height 20
click at [634, 475] on p "Log in" at bounding box center [623, 474] width 38 height 20
click at [638, 520] on link "Log in with Shopify" at bounding box center [630, 520] width 110 height 16
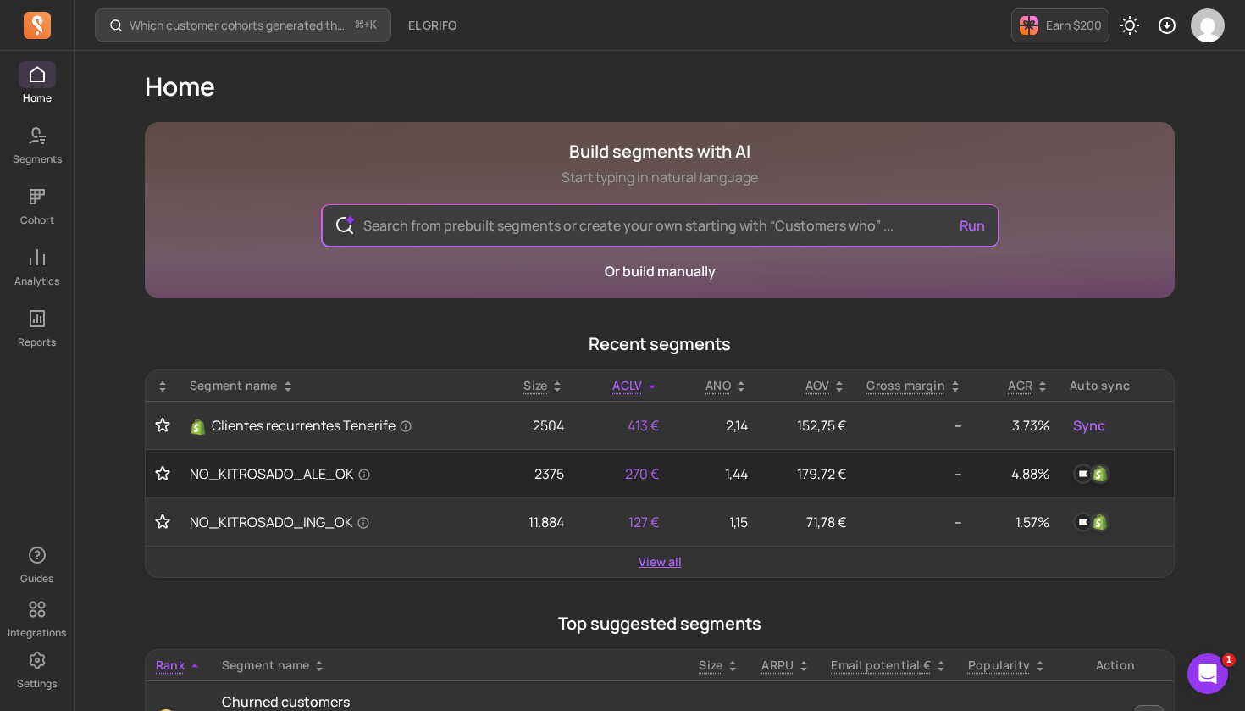
click at [662, 566] on link "View all" at bounding box center [660, 561] width 43 height 17
